Goal: Task Accomplishment & Management: Use online tool/utility

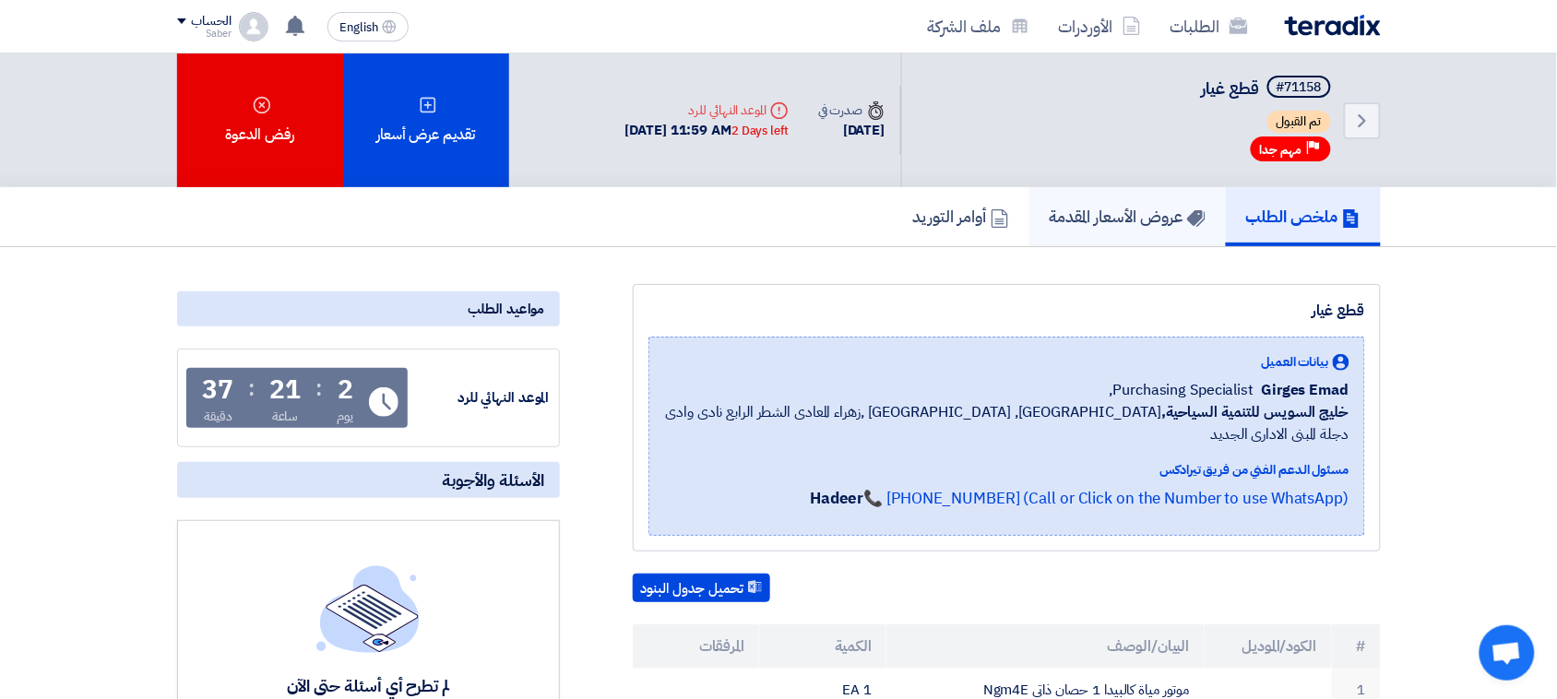
click at [1073, 198] on link "عروض الأسعار المقدمة" at bounding box center [1128, 216] width 196 height 59
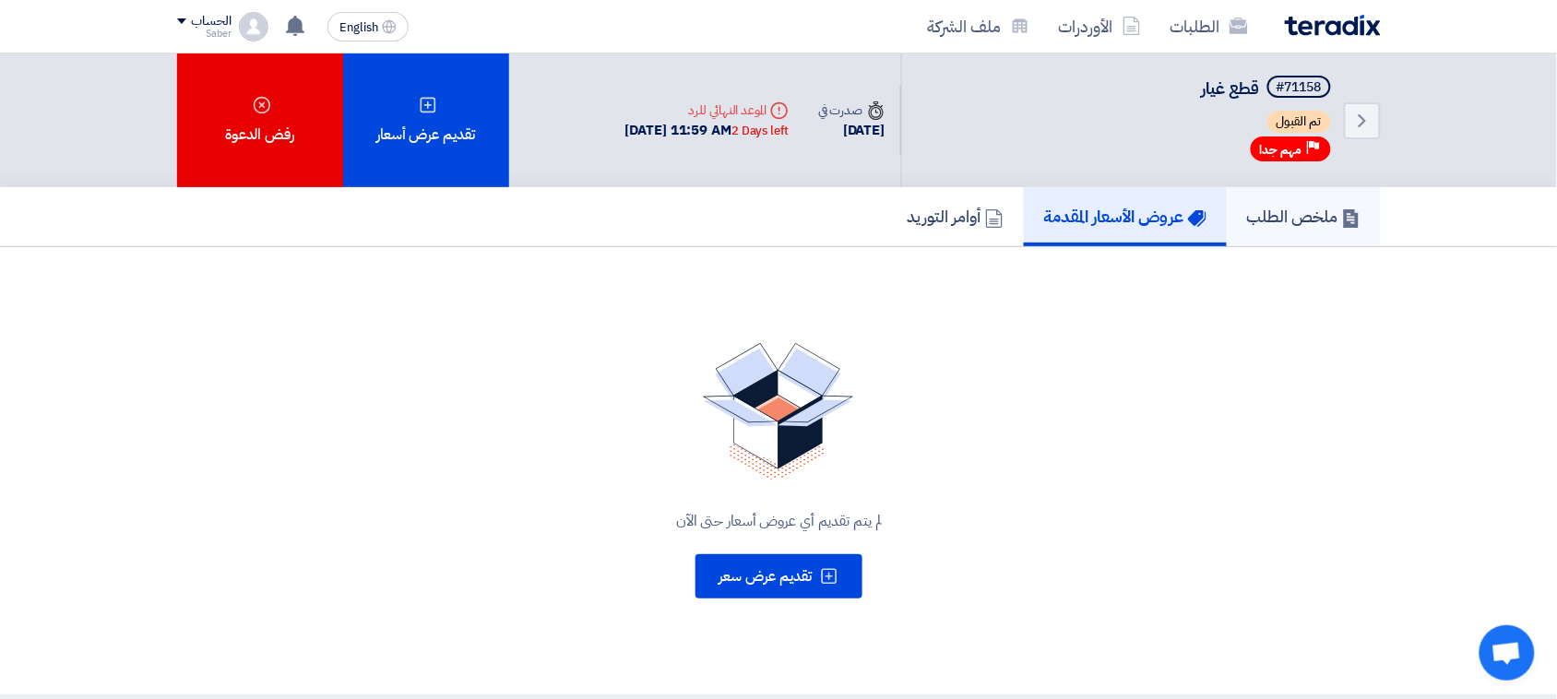
click at [1321, 223] on h5 "ملخص الطلب" at bounding box center [1303, 216] width 113 height 21
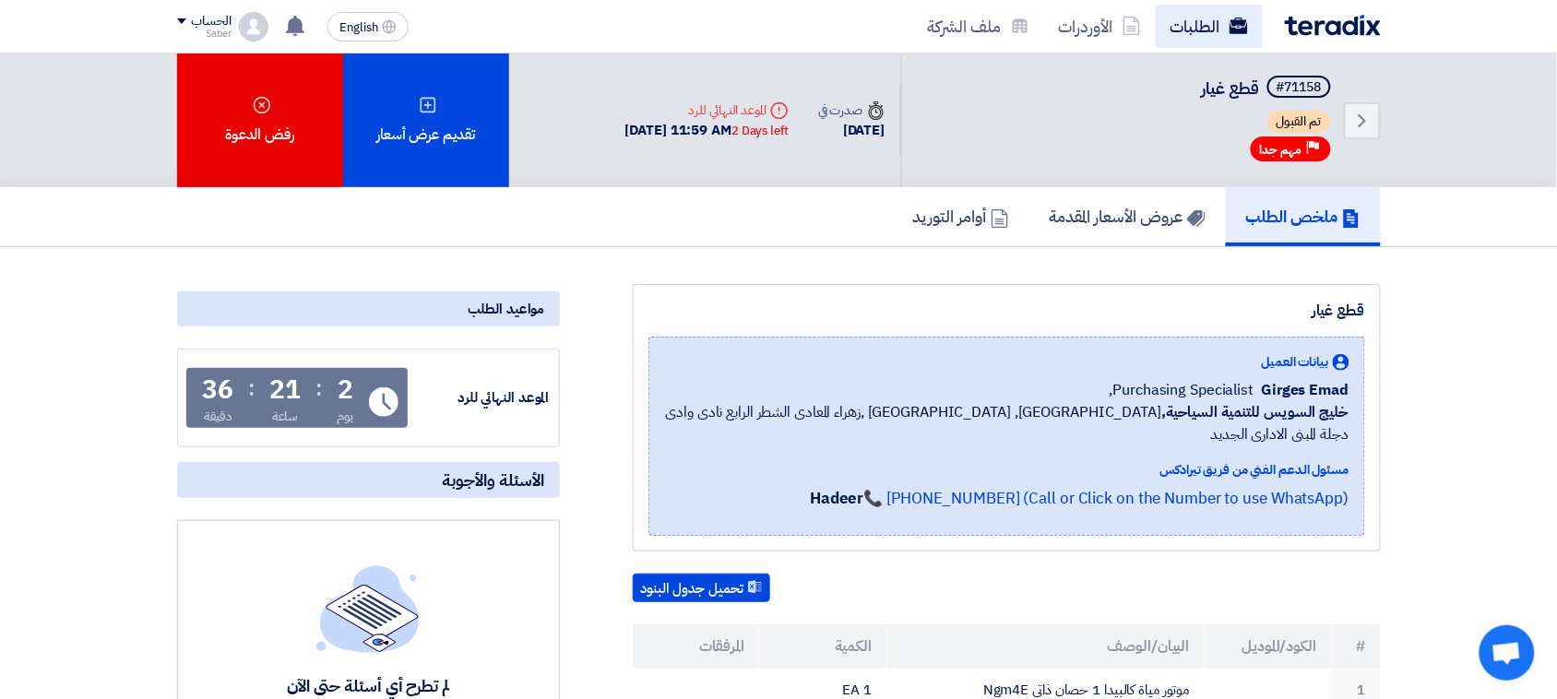
click at [1243, 18] on icon at bounding box center [1239, 26] width 18 height 18
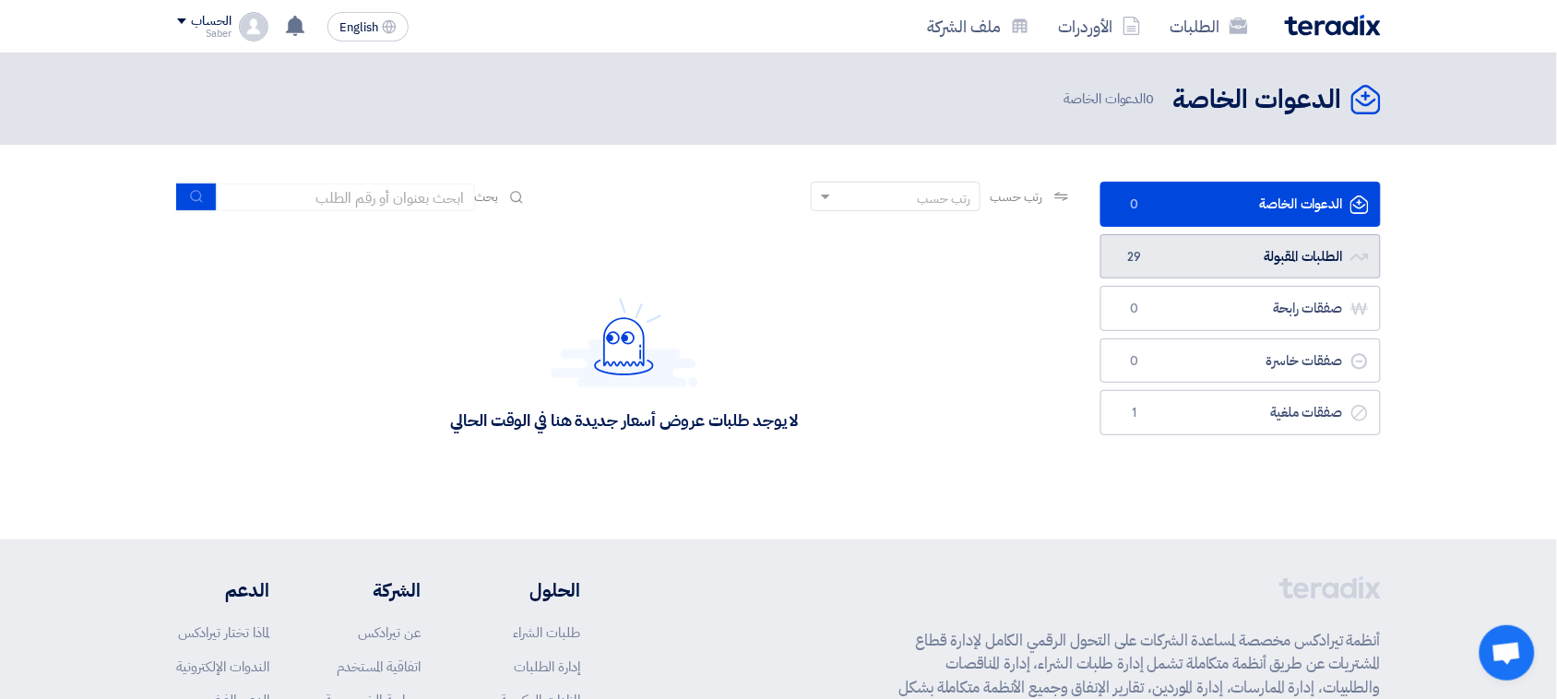
click at [1200, 251] on link "الطلبات المقبولة الطلبات المقبولة 29" at bounding box center [1241, 256] width 280 height 45
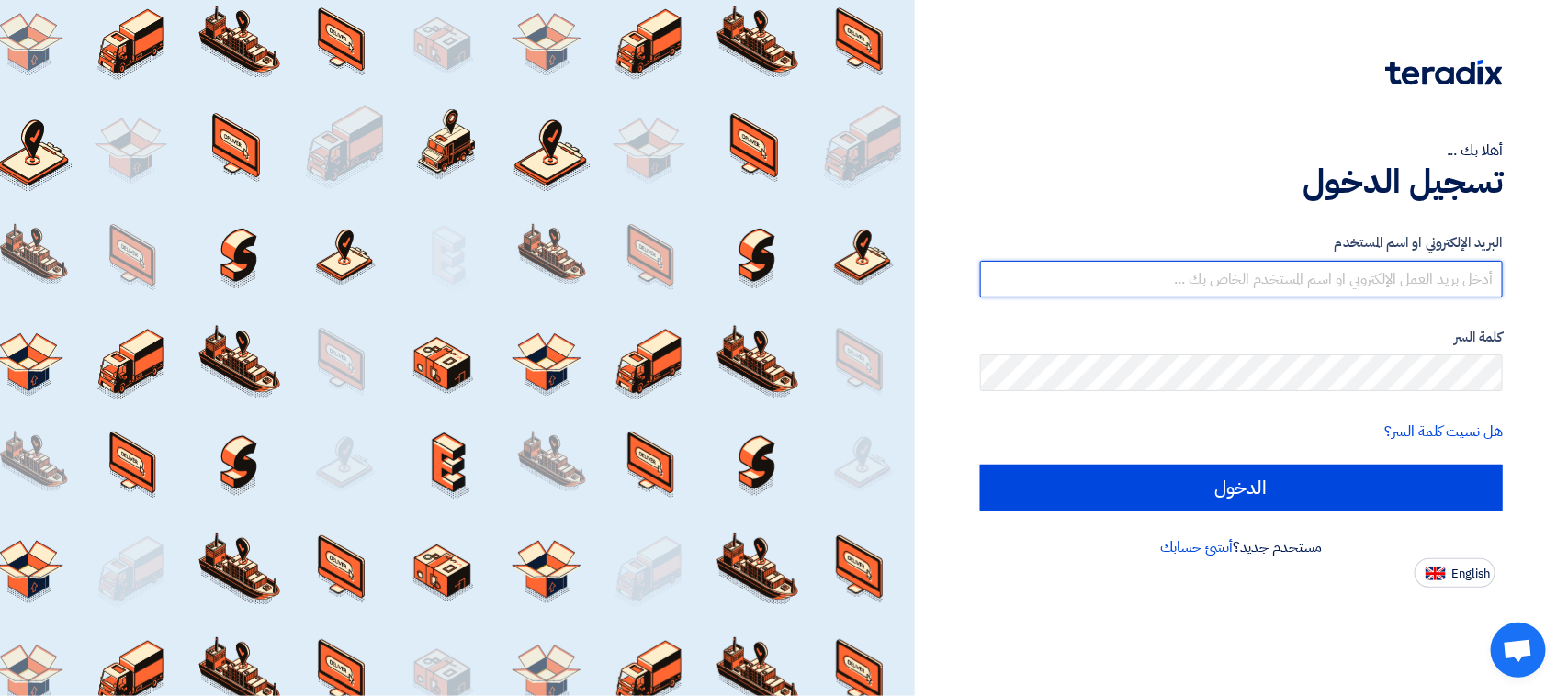
type input "[EMAIL_ADDRESS][DOMAIN_NAME]"
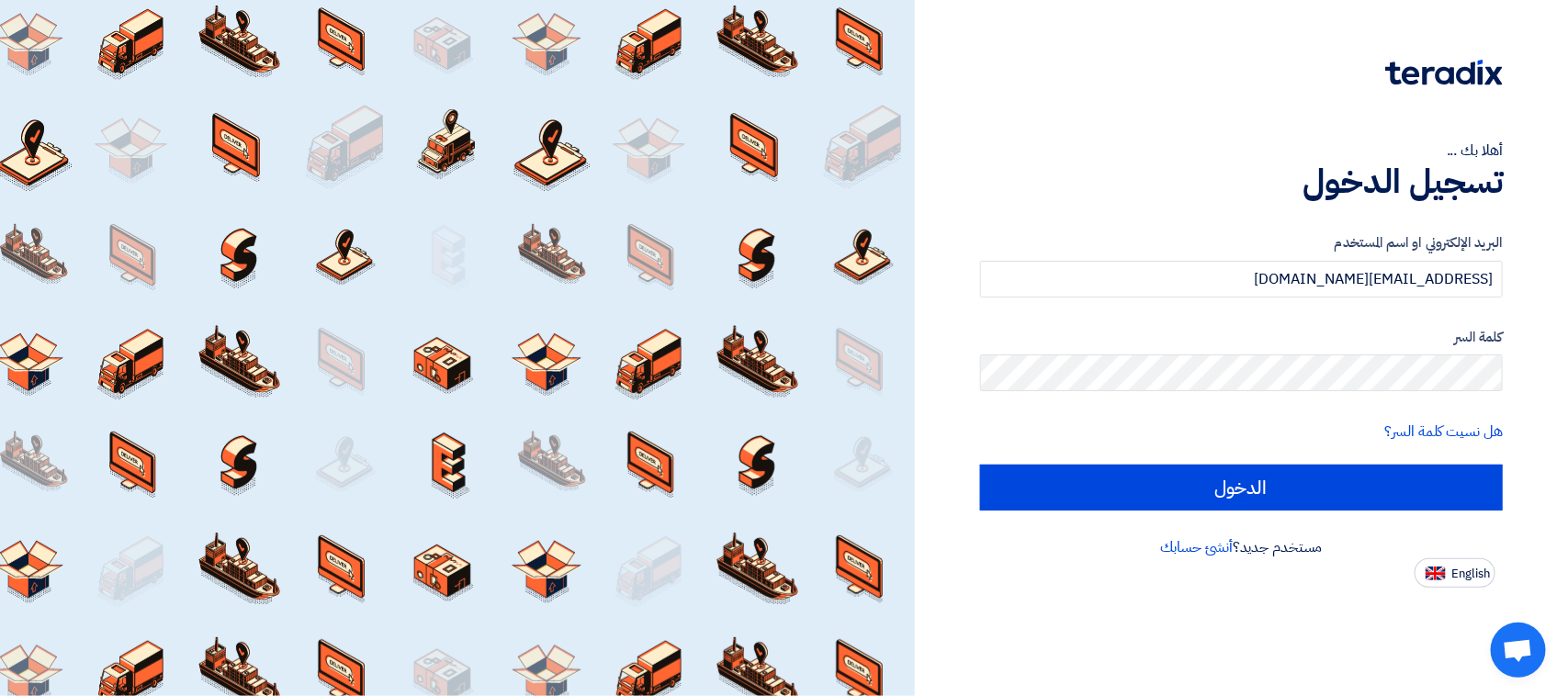
click at [1140, 521] on div "البريد الإلكتروني او اسم المستخدم [EMAIL_ADDRESS][DOMAIN_NAME] كلمة السر هل نسي…" at bounding box center [1240, 371] width 523 height 330
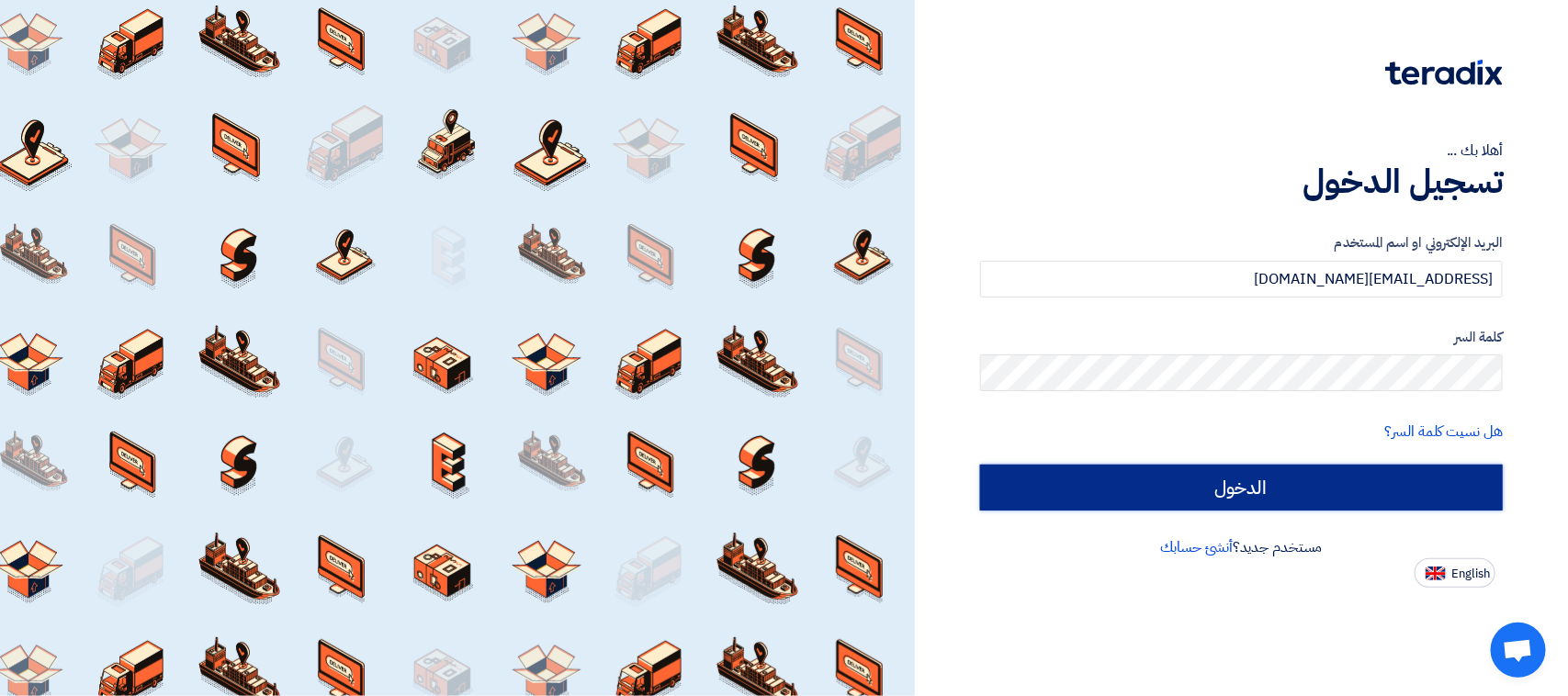
click at [1111, 508] on input "الدخول" at bounding box center [1240, 488] width 523 height 46
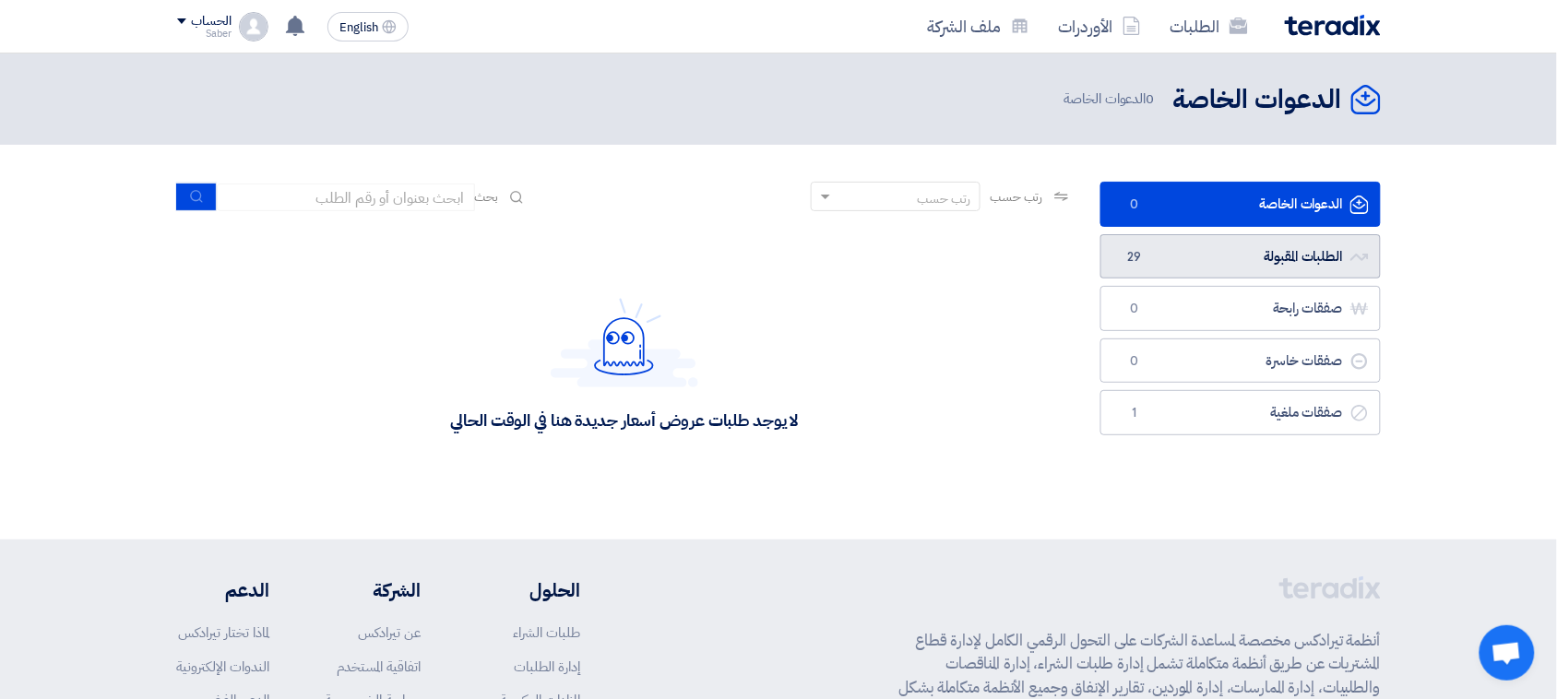
click at [1209, 256] on link "الطلبات المقبولة الطلبات المقبولة 29" at bounding box center [1241, 256] width 280 height 45
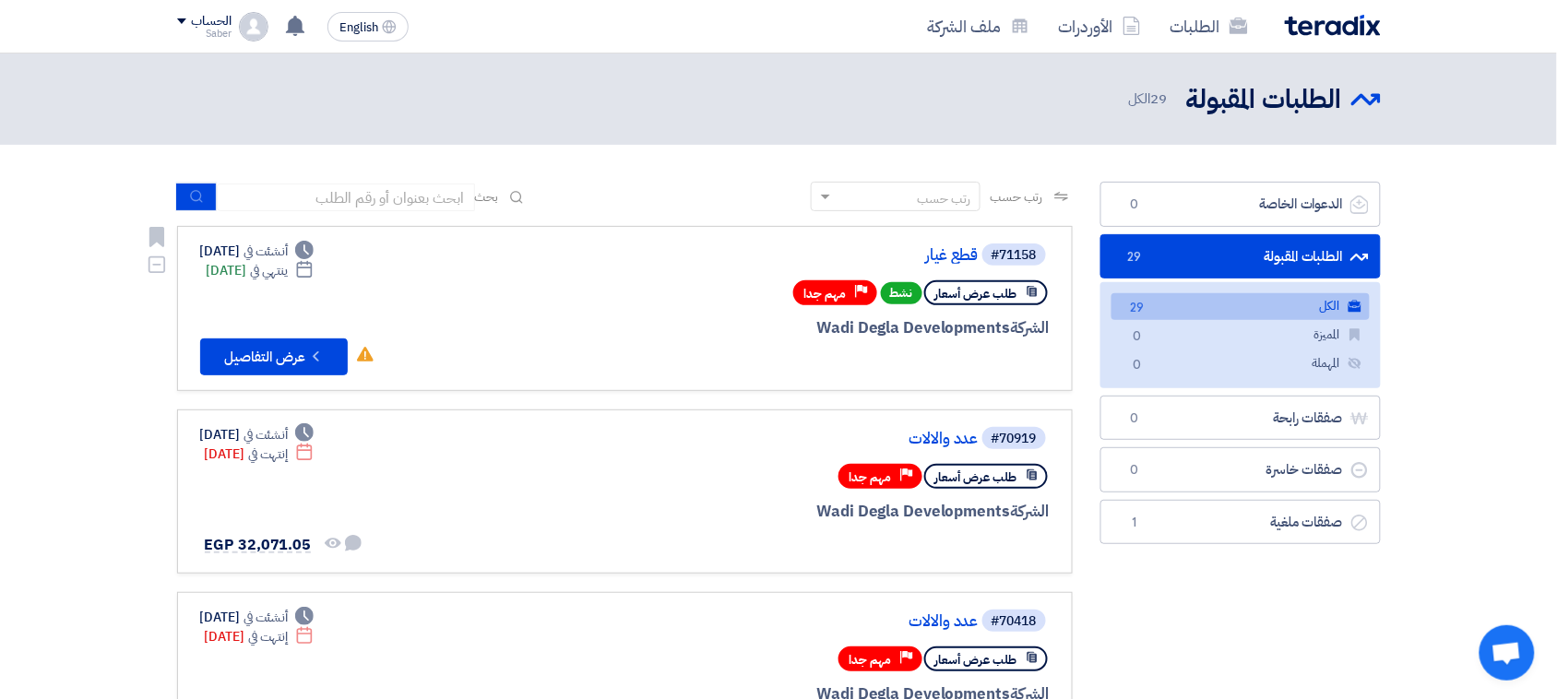
click at [955, 270] on div "#71158 قطع غيار طلب عرض أسعار نشط Priority مهم جدا الشركة Wadi Degla Developmen…" at bounding box center [828, 309] width 444 height 134
click at [951, 252] on link "قطع غيار" at bounding box center [794, 255] width 369 height 17
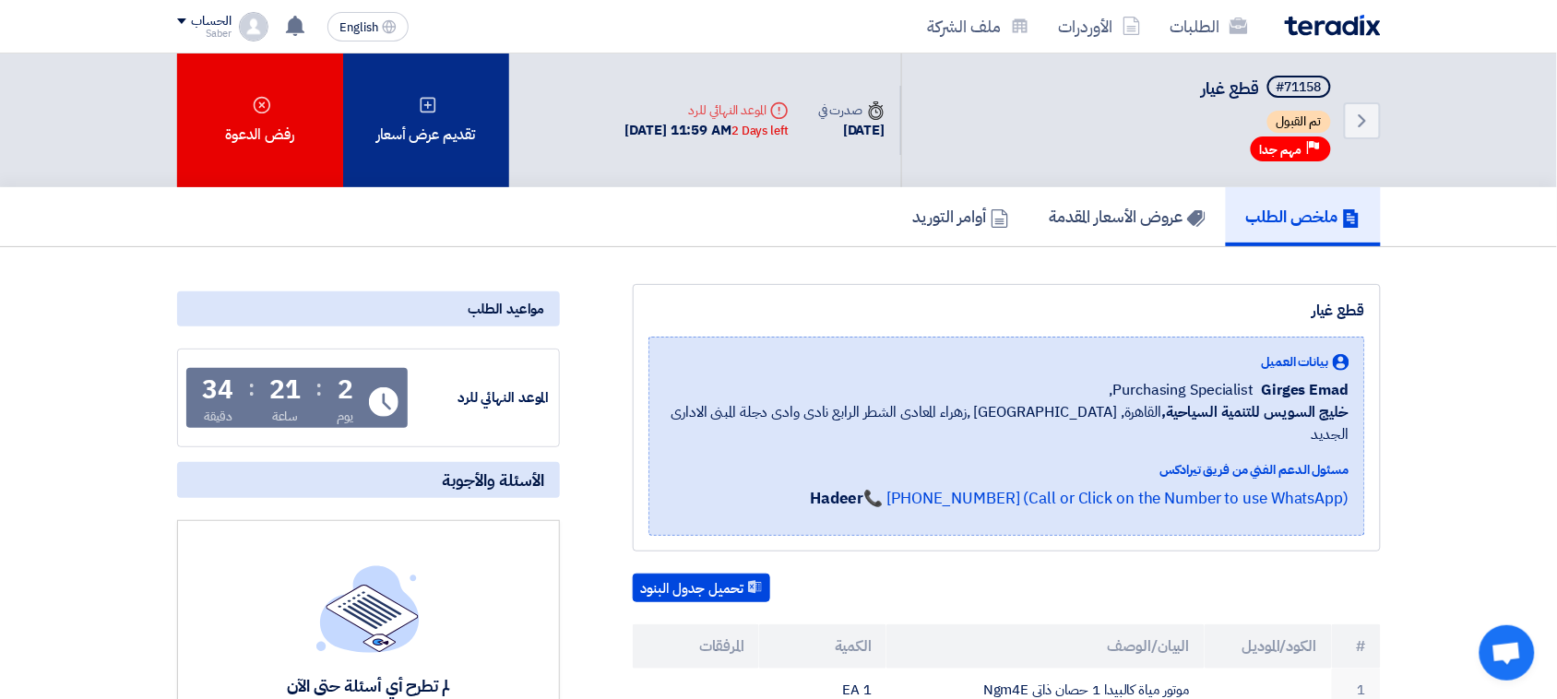
click at [399, 125] on div "تقديم عرض أسعار" at bounding box center [426, 121] width 166 height 134
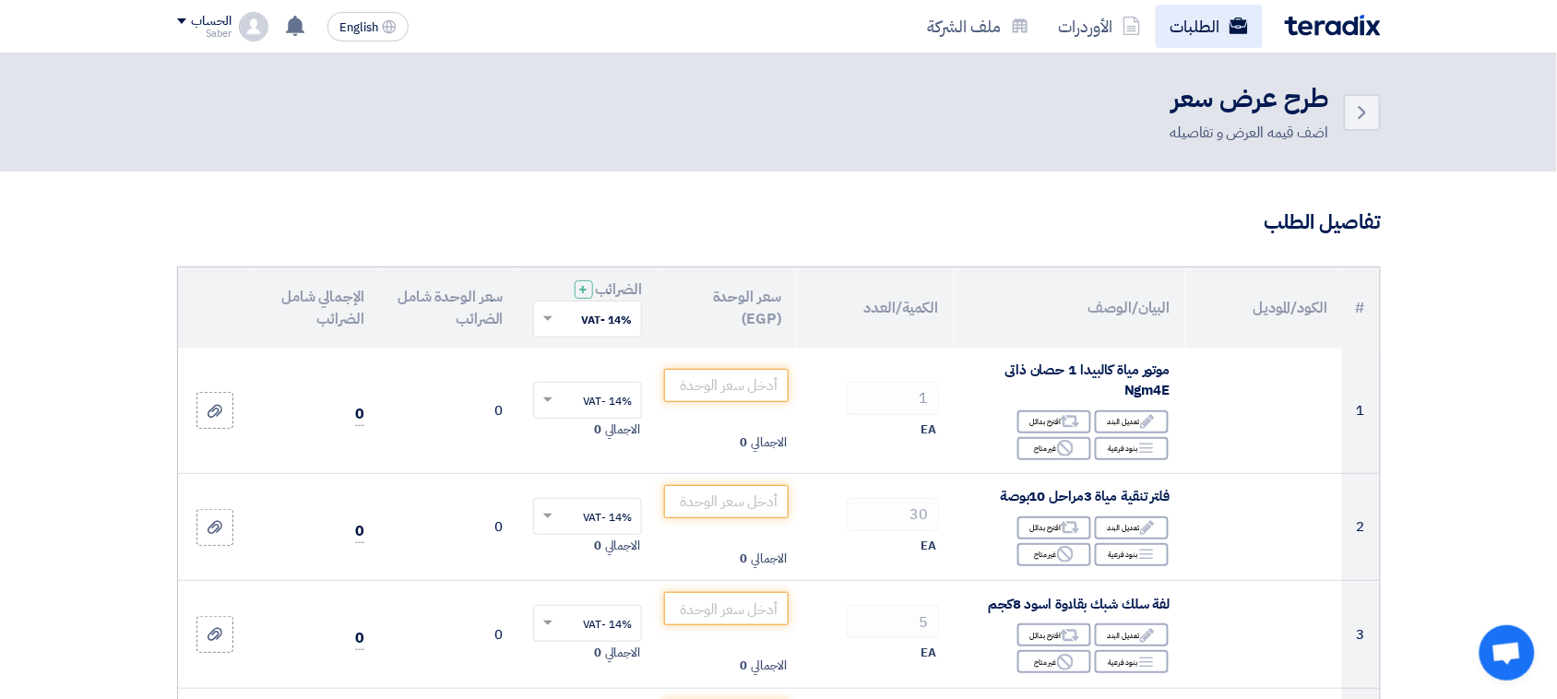
click at [1185, 29] on link "الطلبات" at bounding box center [1209, 26] width 107 height 43
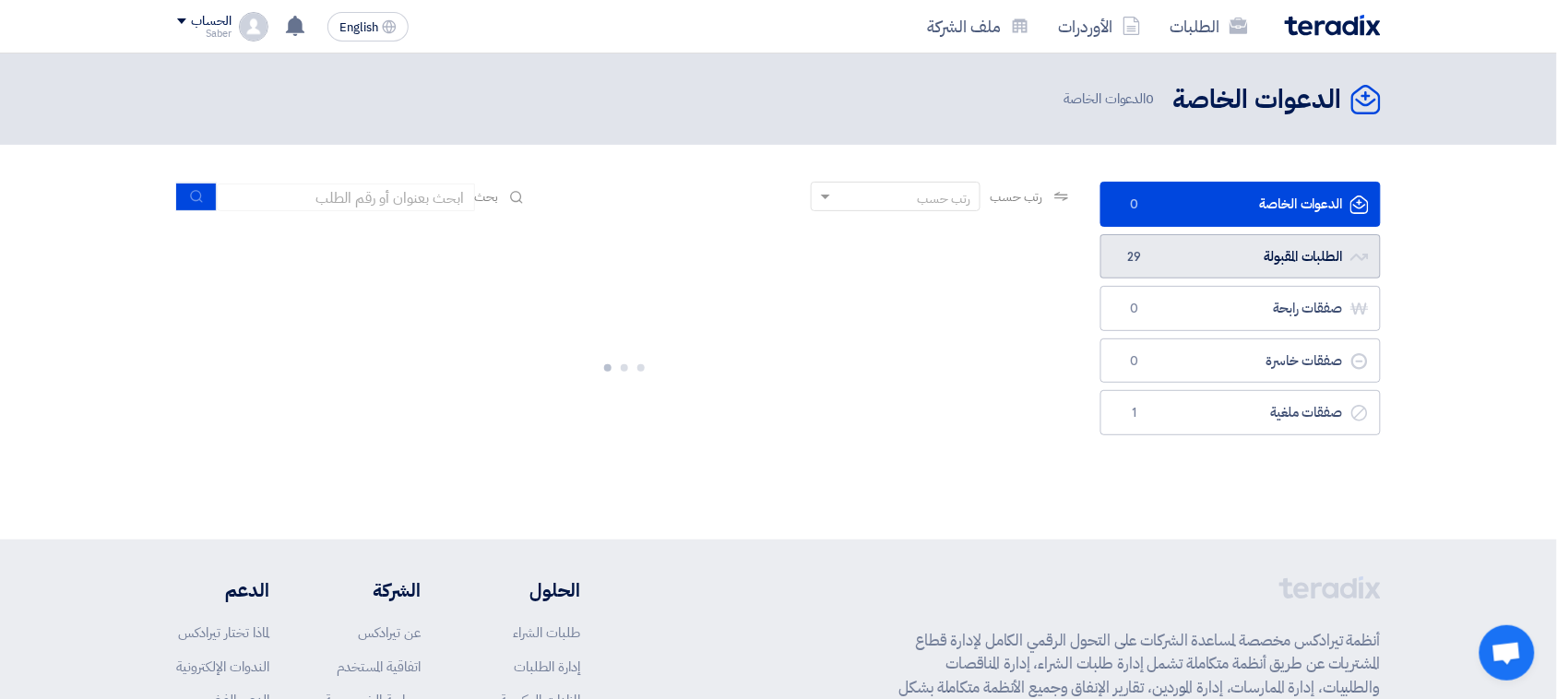
click at [1137, 250] on span "29" at bounding box center [1135, 257] width 22 height 18
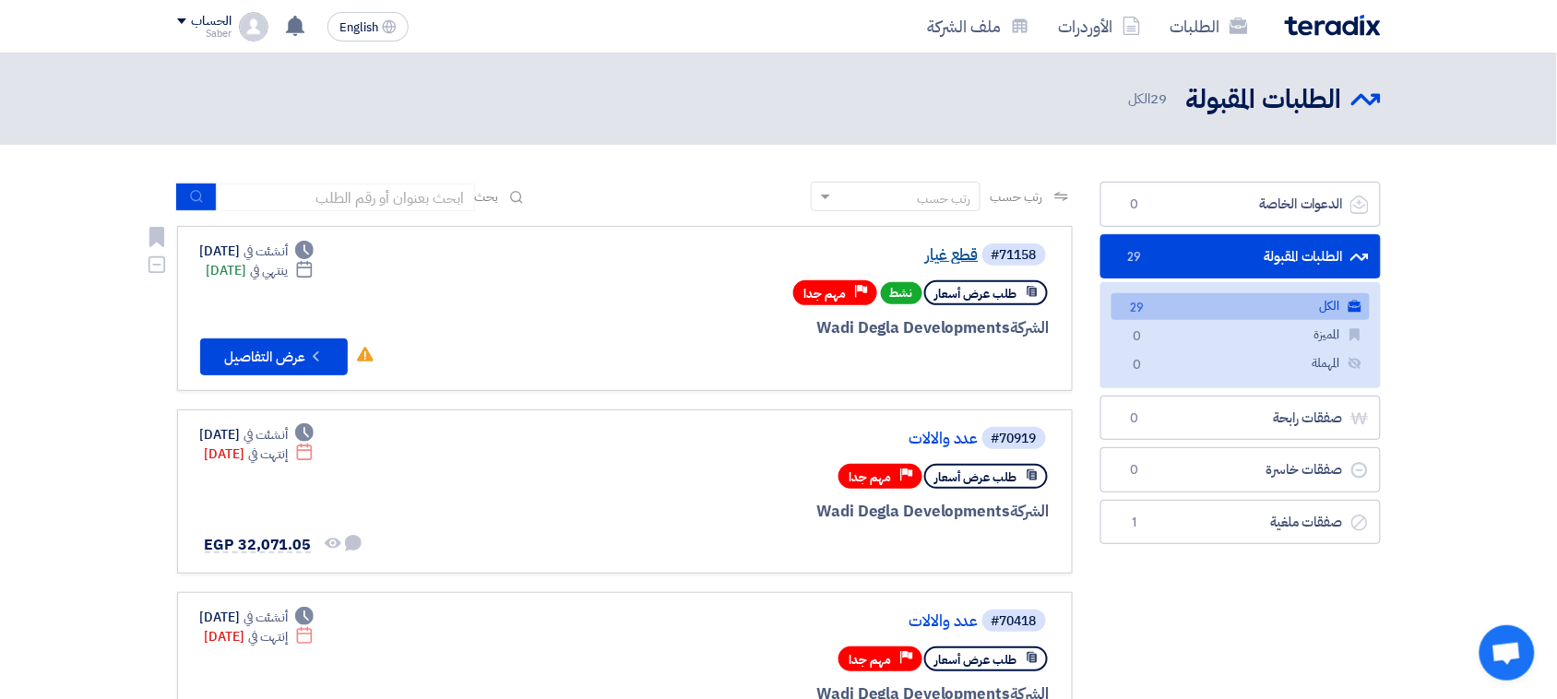
click at [932, 251] on link "قطع غيار" at bounding box center [794, 255] width 369 height 17
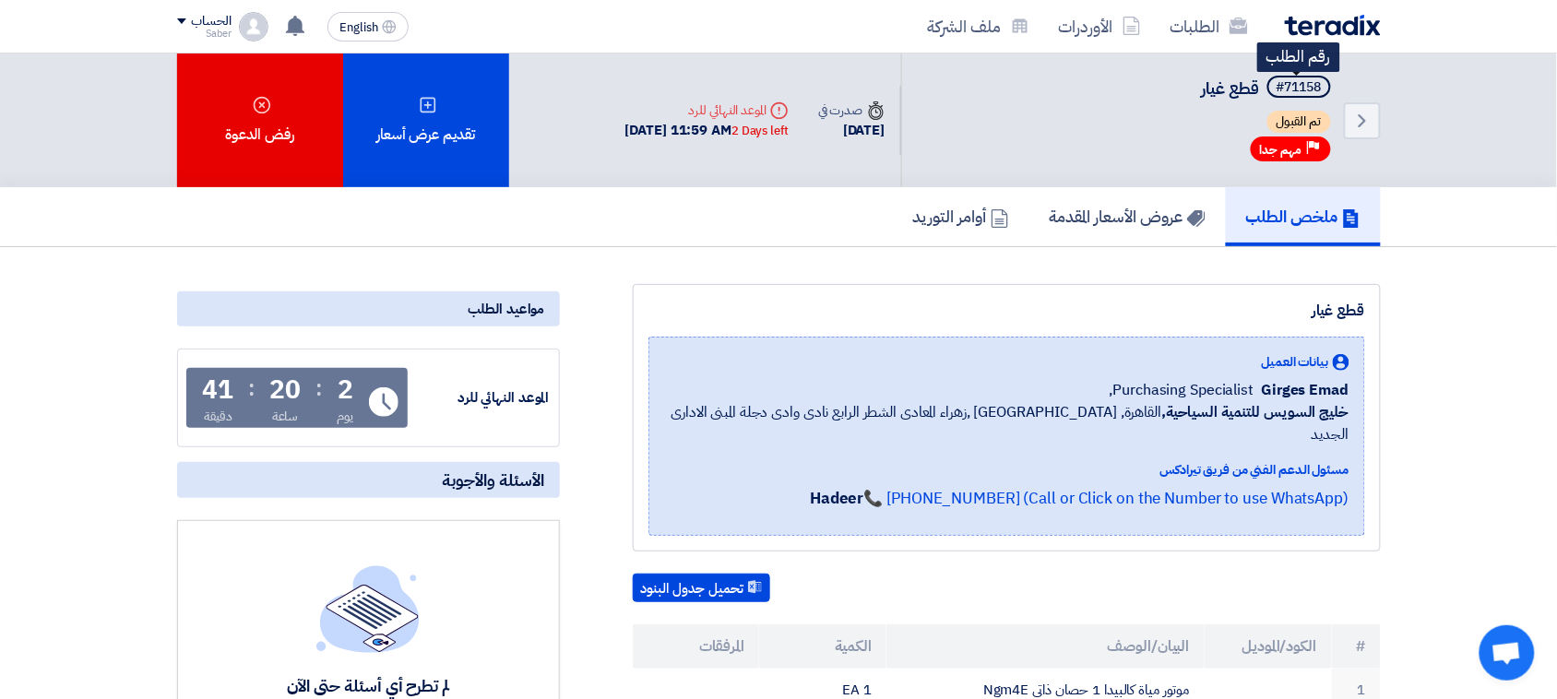
click at [1301, 92] on div "#71158" at bounding box center [1299, 87] width 45 height 13
copy div "71158"
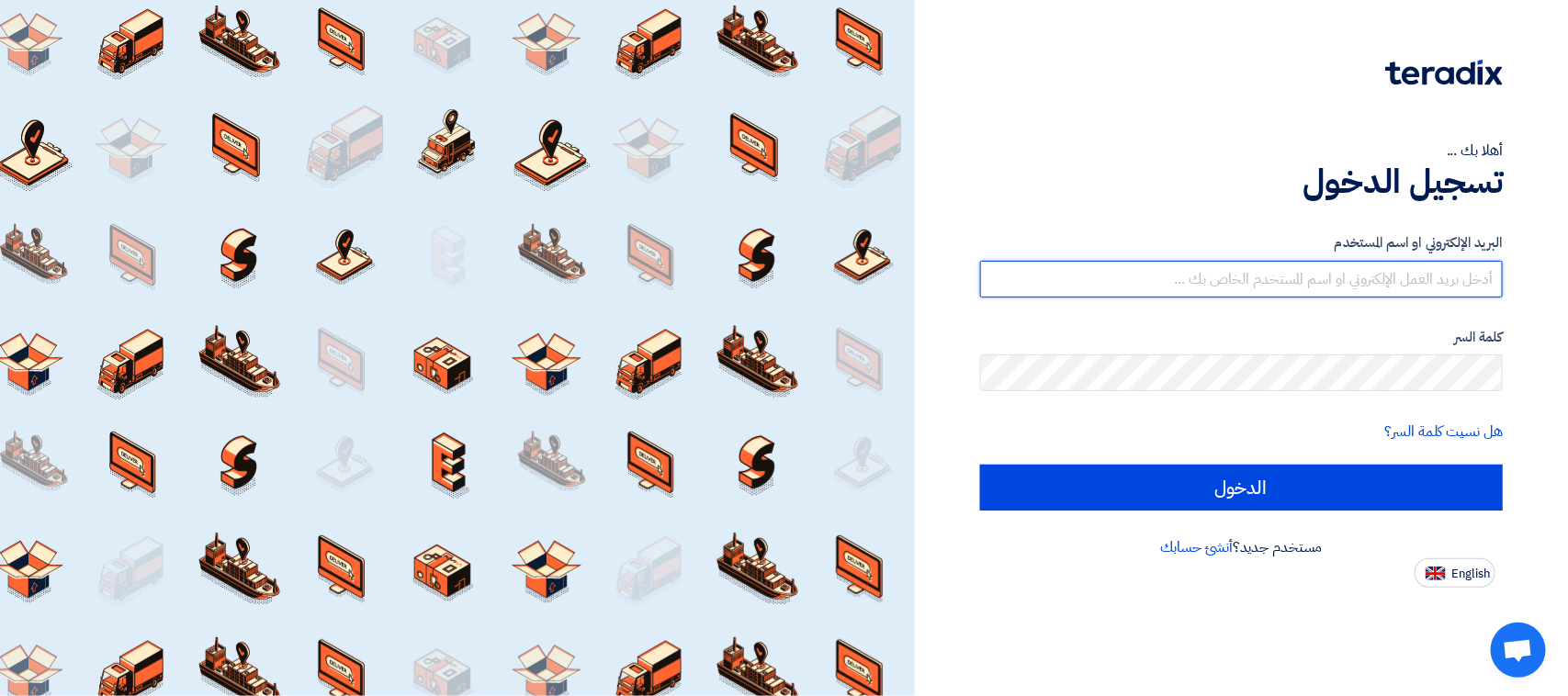
type input "[EMAIL_ADDRESS][DOMAIN_NAME]"
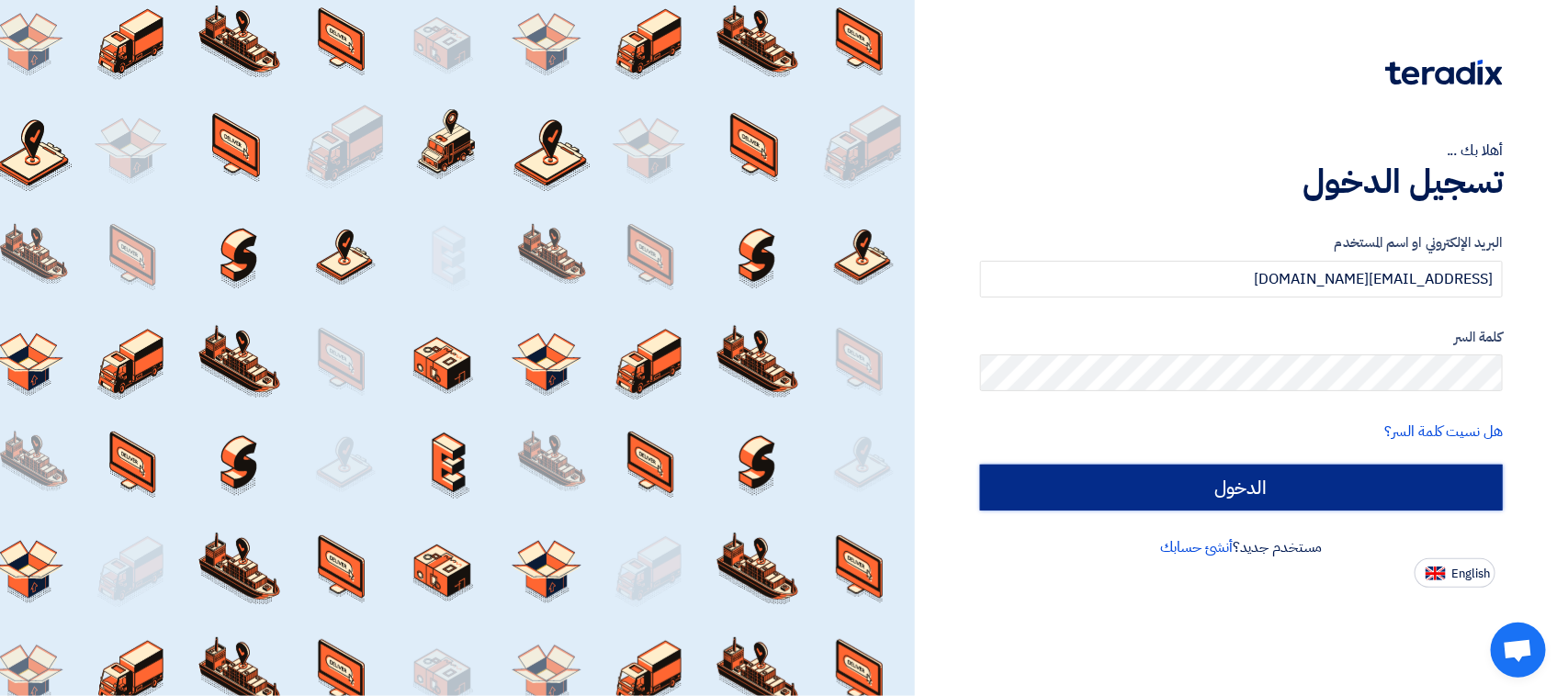
click at [1442, 496] on input "الدخول" at bounding box center [1240, 488] width 523 height 46
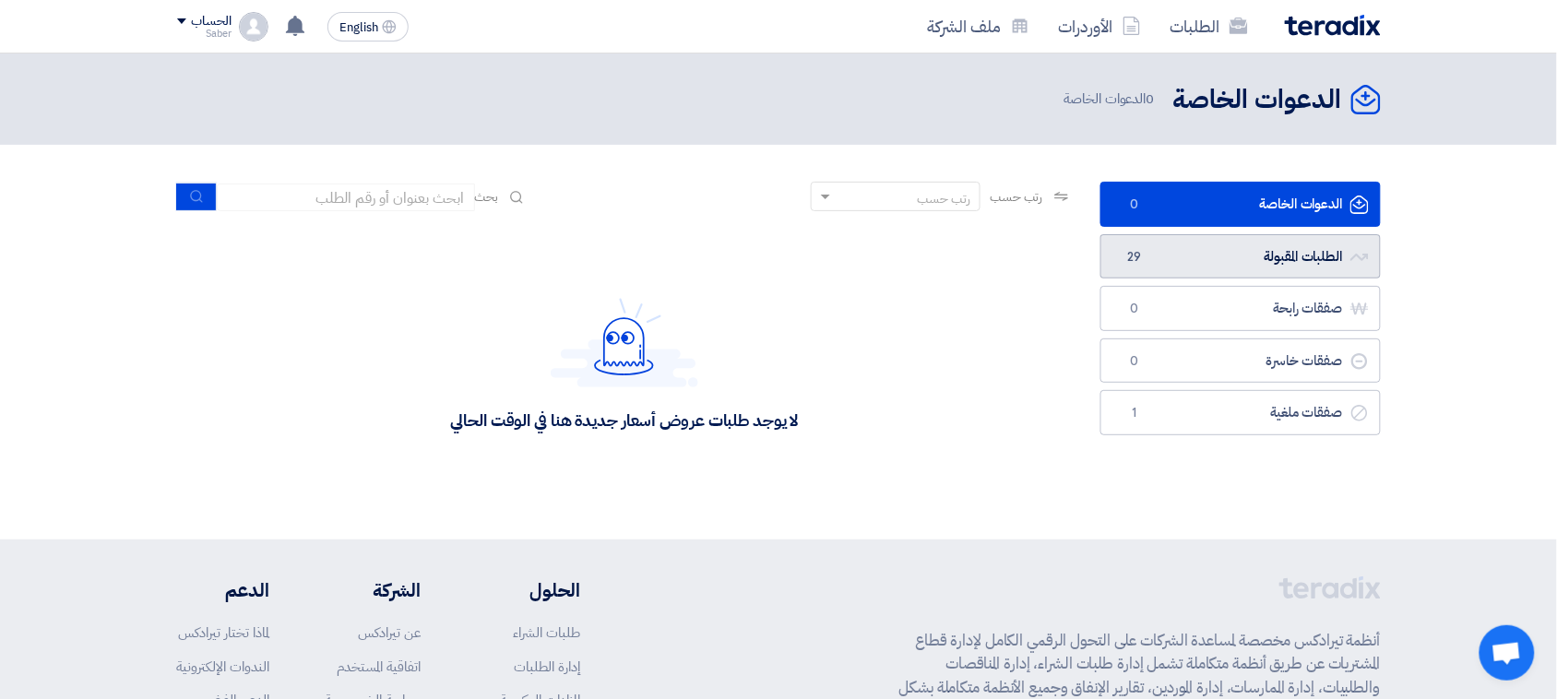
click at [1205, 263] on link "الطلبات المقبولة الطلبات المقبولة 29" at bounding box center [1241, 256] width 280 height 45
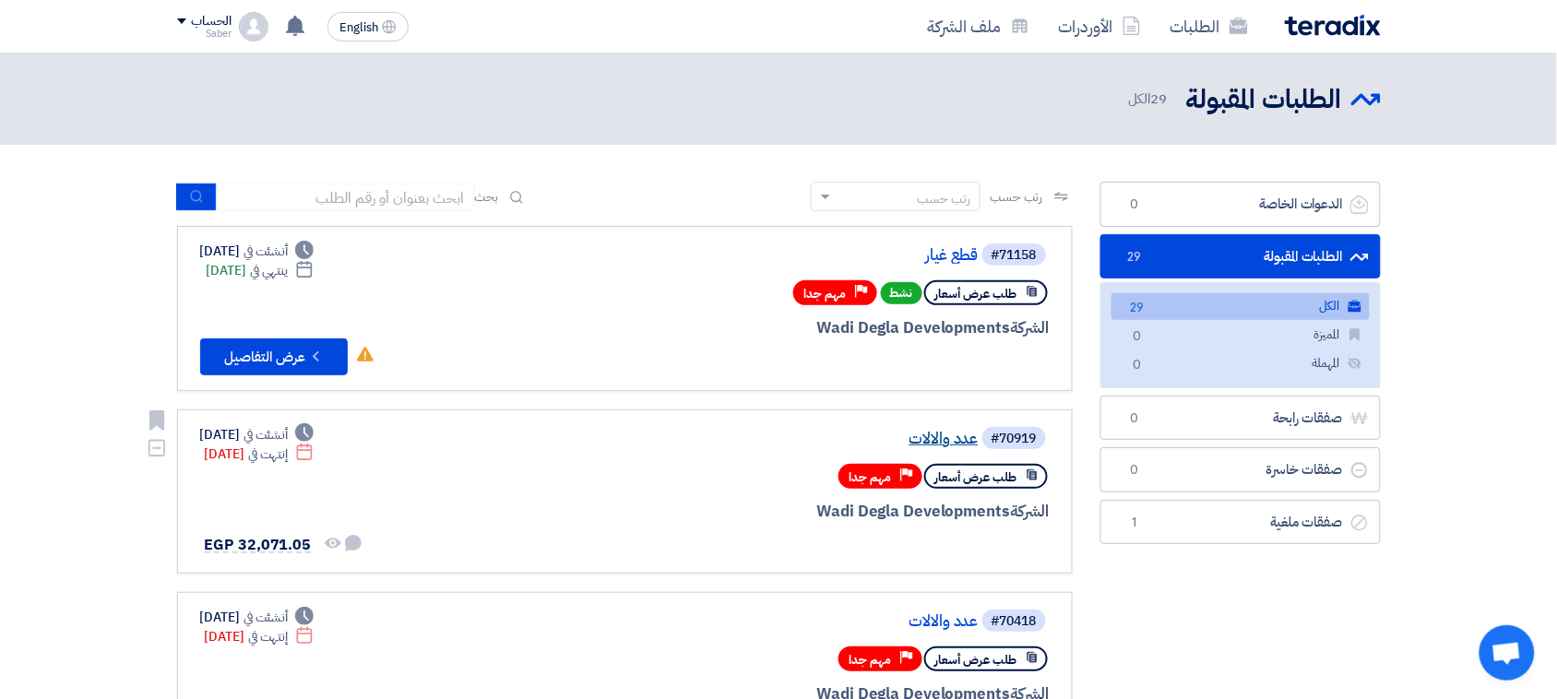
click at [948, 431] on link "عدد والالات" at bounding box center [794, 439] width 369 height 17
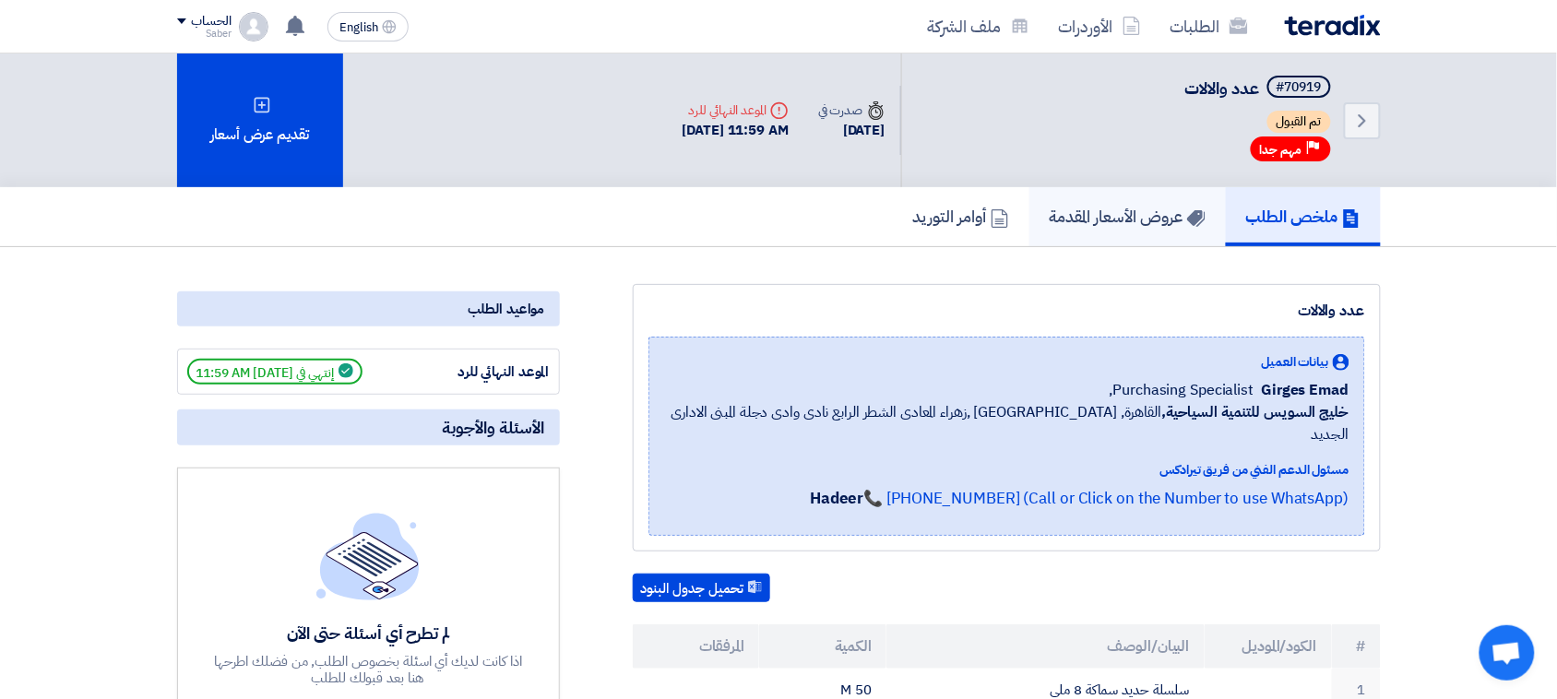
click at [1113, 195] on link "عروض الأسعار المقدمة" at bounding box center [1128, 216] width 196 height 59
